Goal: Transaction & Acquisition: Obtain resource

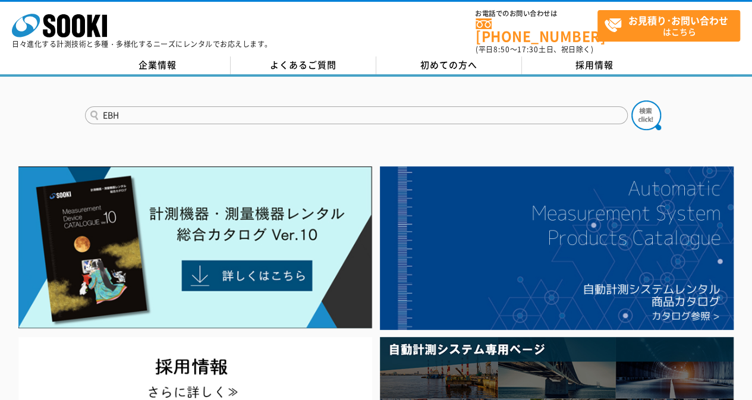
type input "EBH"
click at [631, 100] on button at bounding box center [646, 115] width 30 height 30
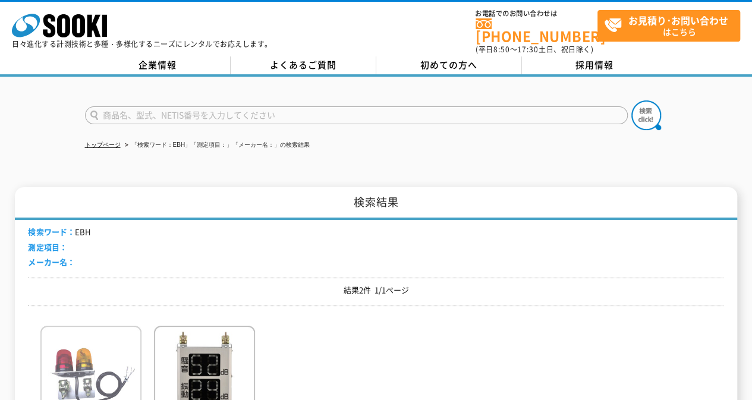
scroll to position [178, 0]
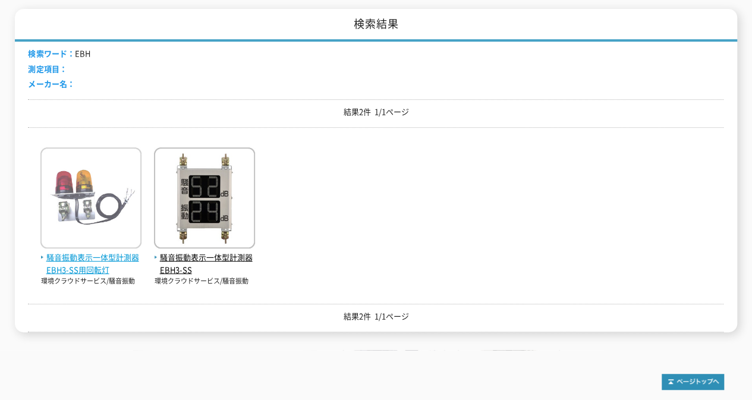
click at [93, 236] on img at bounding box center [90, 199] width 101 height 104
